Goal: Communication & Community: Answer question/provide support

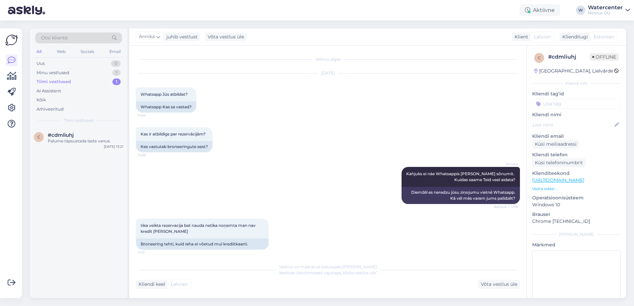
scroll to position [4533, 0]
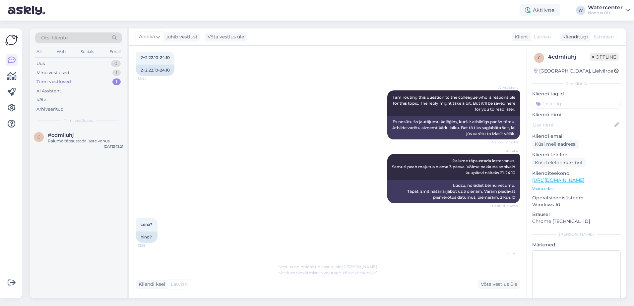
click at [90, 79] on div "Tiimi vestlused 1" at bounding box center [78, 81] width 87 height 9
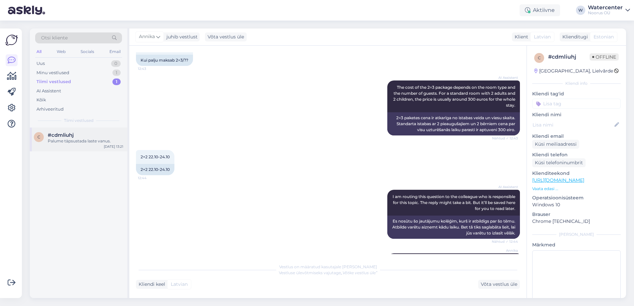
click at [97, 138] on div "#cdmliuhj" at bounding box center [86, 135] width 76 height 6
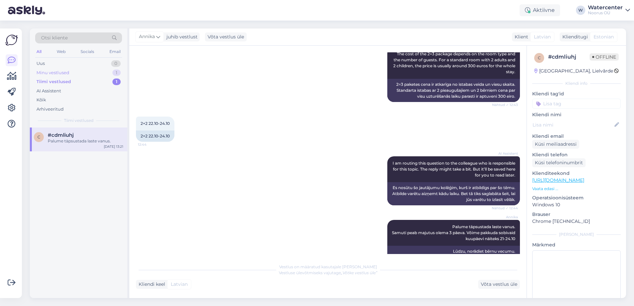
scroll to position [4387, 0]
click at [92, 69] on div "Minu vestlused 1" at bounding box center [78, 72] width 87 height 9
click at [86, 143] on div "Aitäh" at bounding box center [86, 141] width 76 height 6
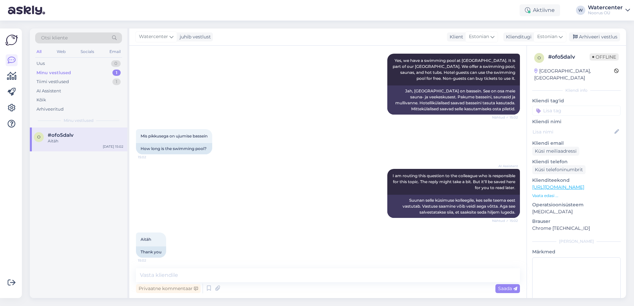
scroll to position [76, 0]
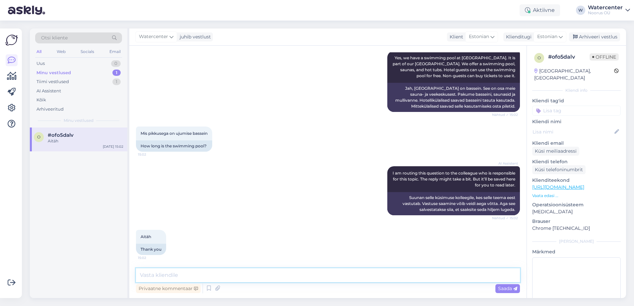
click at [199, 274] on textarea at bounding box center [328, 275] width 384 height 14
click at [195, 268] on textarea "Tere," at bounding box center [328, 271] width 384 height 22
click at [175, 271] on textarea "Tere," at bounding box center [328, 271] width 384 height 22
click at [174, 280] on textarea "Tere," at bounding box center [328, 271] width 384 height 22
type textarea "Tere, [PERSON_NAME] pikkus on 25 meetrit."
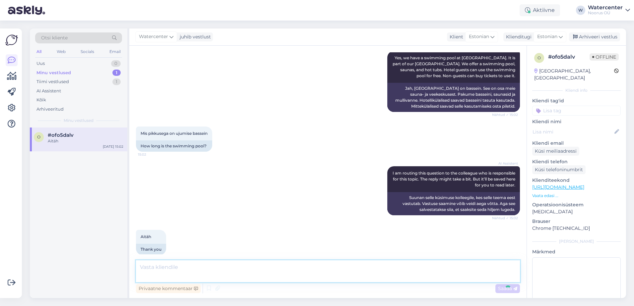
scroll to position [111, 0]
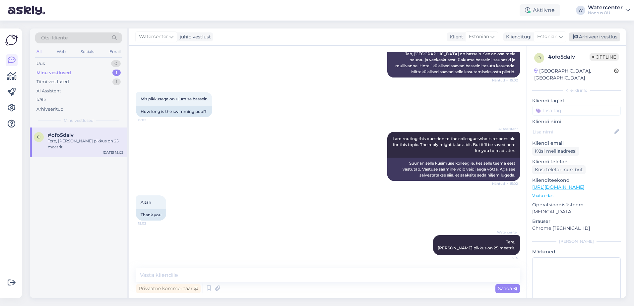
click at [607, 36] on div "Arhiveeri vestlus" at bounding box center [594, 36] width 51 height 9
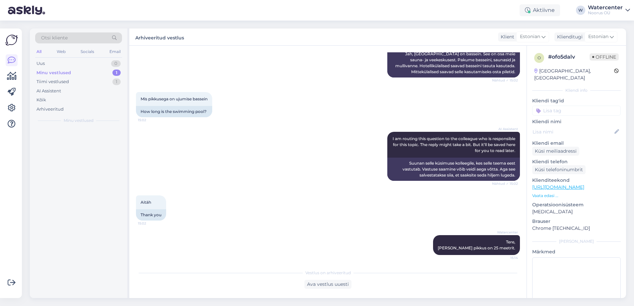
scroll to position [113, 0]
